Goal: Information Seeking & Learning: Learn about a topic

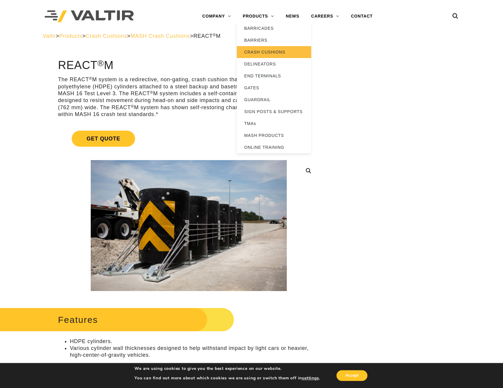
click at [275, 50] on link "CRASH CUSHIONS" at bounding box center [274, 52] width 74 height 12
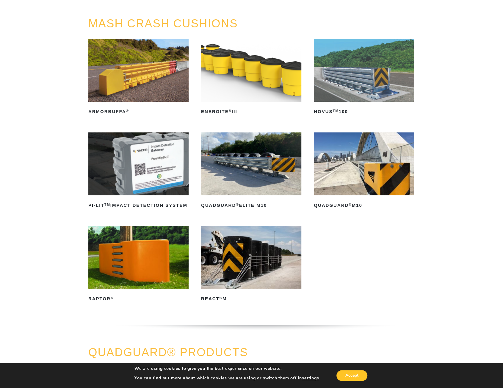
scroll to position [59, 0]
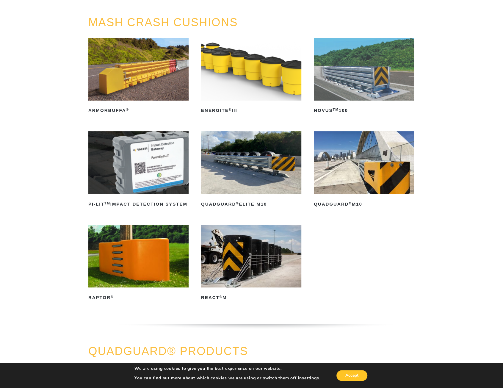
click at [358, 180] on img at bounding box center [364, 162] width 100 height 63
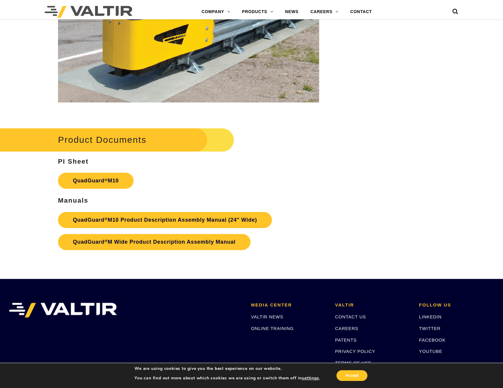
scroll to position [1992, 0]
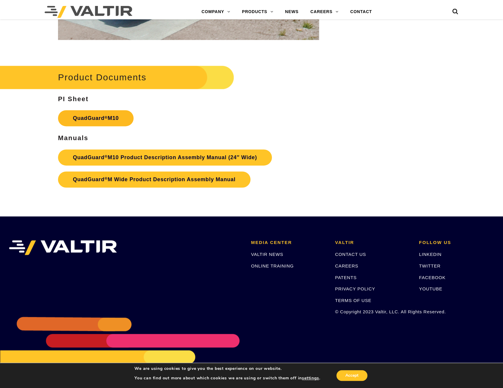
click at [112, 119] on link "QuadGuard ® M10" at bounding box center [96, 118] width 76 height 16
